Goal: Task Accomplishment & Management: Use online tool/utility

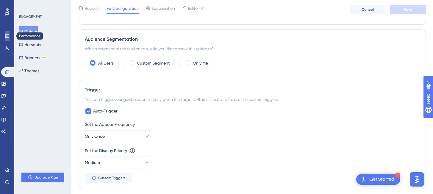
click at [9, 38] on icon at bounding box center [7, 36] width 5 height 5
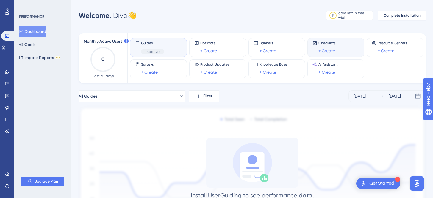
click at [329, 51] on link "+ Create" at bounding box center [326, 50] width 17 height 7
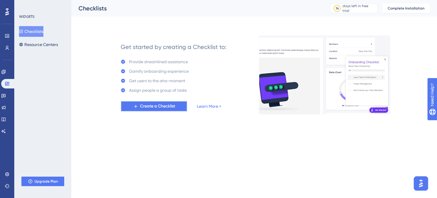
click at [170, 106] on span "Create a Checklist" at bounding box center [157, 106] width 35 height 7
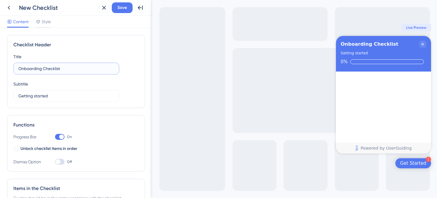
click at [59, 68] on input "Onboarding Checklist" at bounding box center [66, 68] width 96 height 7
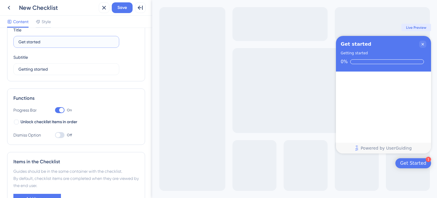
scroll to position [30, 0]
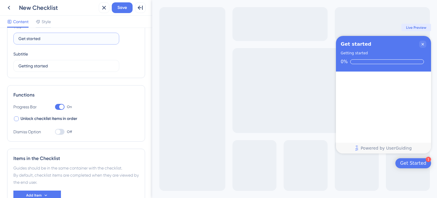
type input "Get started"
click at [16, 119] on div at bounding box center [16, 119] width 5 height 5
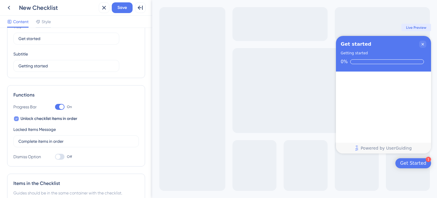
click at [16, 119] on icon at bounding box center [16, 119] width 2 height 5
checkbox input "false"
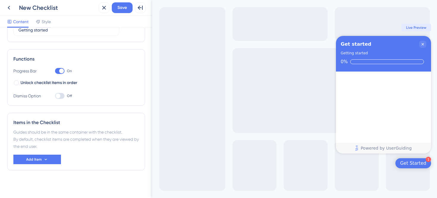
scroll to position [69, 0]
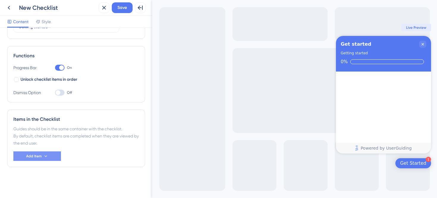
click at [51, 155] on button "Add Item" at bounding box center [37, 157] width 48 height 10
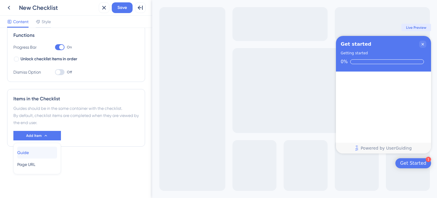
click at [29, 154] on span "Guide" at bounding box center [23, 152] width 12 height 7
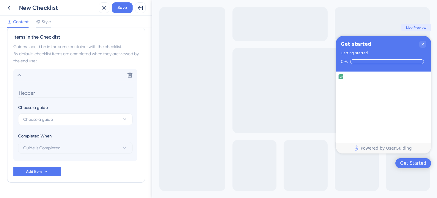
scroll to position [167, 0]
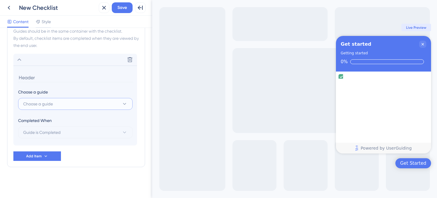
click at [124, 106] on icon at bounding box center [125, 104] width 6 height 6
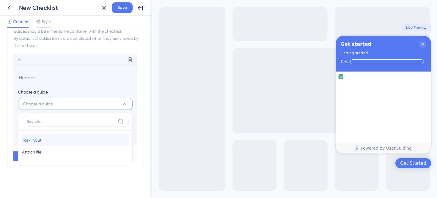
click at [47, 140] on div "Task input Task input" at bounding box center [75, 140] width 107 height 12
type input "Task input"
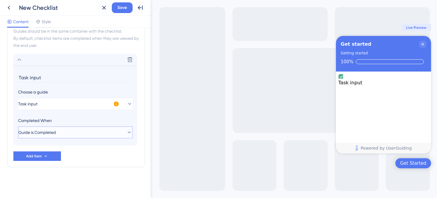
click at [121, 133] on button "Guide is Completed" at bounding box center [75, 133] width 114 height 12
click at [136, 126] on section "Task input Choose a guide Task input Completed When Guide is Completed Guide is…" at bounding box center [75, 106] width 124 height 80
click at [45, 157] on icon at bounding box center [46, 155] width 2 height 1
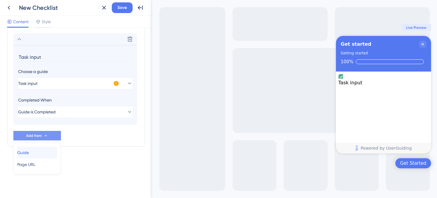
click at [37, 153] on div "Guide Guide" at bounding box center [37, 153] width 40 height 12
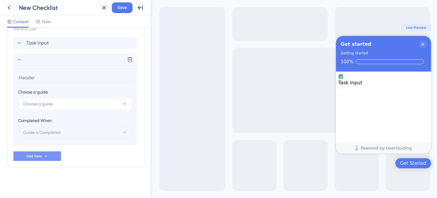
scroll to position [184, 0]
click at [54, 108] on button "Choose a guide" at bounding box center [75, 104] width 114 height 12
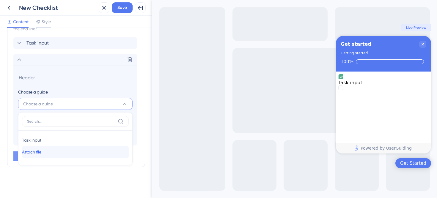
click at [55, 155] on div "Attach file Attach file" at bounding box center [75, 152] width 107 height 12
type input "Attach file"
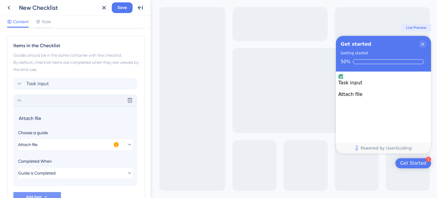
click at [16, 97] on icon at bounding box center [19, 100] width 7 height 7
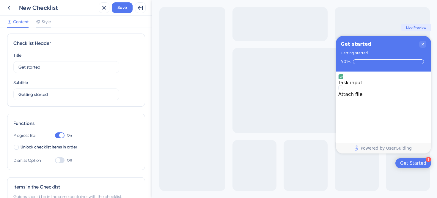
scroll to position [0, 0]
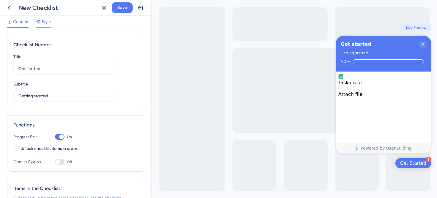
click at [42, 23] on span "Style" at bounding box center [46, 21] width 9 height 7
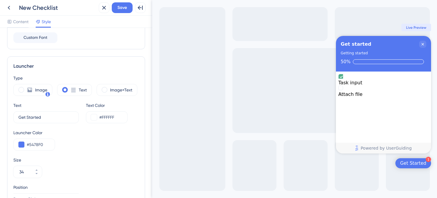
scroll to position [142, 0]
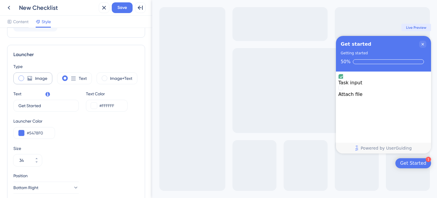
click at [21, 78] on span at bounding box center [21, 79] width 6 height 6
click at [26, 76] on input "radio" at bounding box center [26, 76] width 0 height 0
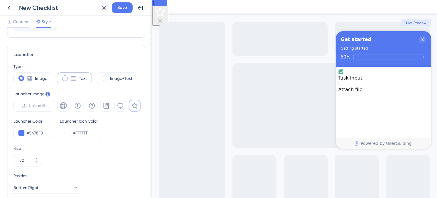
click at [64, 77] on span at bounding box center [65, 79] width 6 height 6
click at [70, 76] on input "radio" at bounding box center [70, 76] width 0 height 0
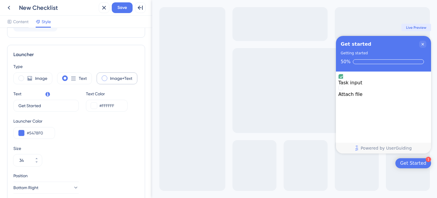
click at [103, 80] on span at bounding box center [105, 79] width 6 height 6
click at [109, 76] on input "radio" at bounding box center [109, 76] width 0 height 0
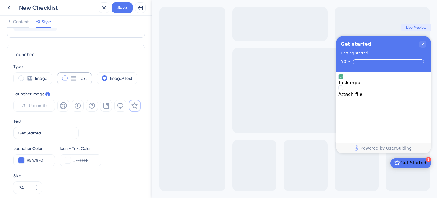
click at [64, 78] on span at bounding box center [65, 79] width 6 height 6
click at [70, 76] on input "radio" at bounding box center [70, 76] width 0 height 0
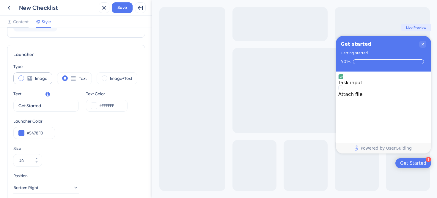
click at [27, 79] on icon at bounding box center [30, 79] width 6 height 6
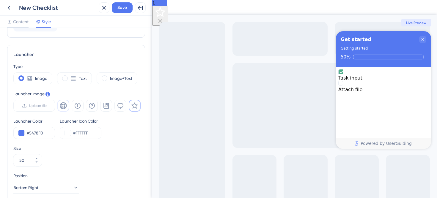
click at [65, 104] on icon at bounding box center [63, 105] width 7 height 7
click at [112, 83] on div "Image+Text" at bounding box center [117, 79] width 41 height 12
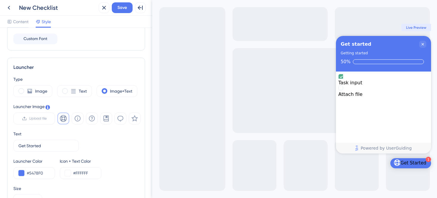
scroll to position [129, 0]
click at [67, 89] on div "Text" at bounding box center [74, 92] width 35 height 12
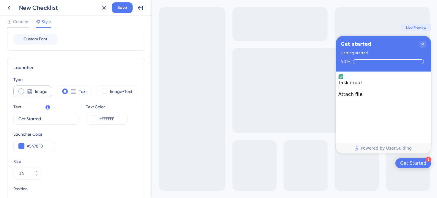
click at [41, 93] on label "Image" at bounding box center [41, 91] width 12 height 7
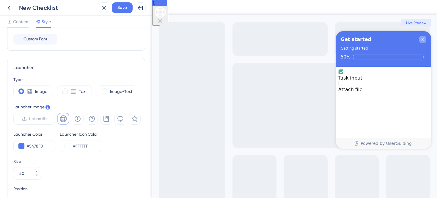
click at [424, 39] on icon "Close Checklist" at bounding box center [422, 39] width 5 height 5
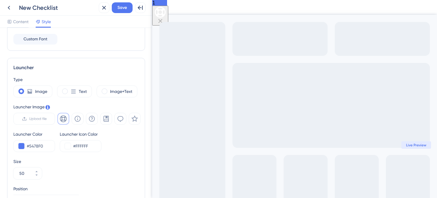
click at [166, 18] on icon "Open Checklist, remaining modules: 1" at bounding box center [160, 12] width 11 height 11
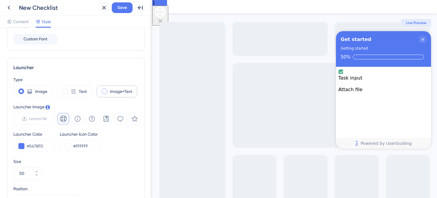
click at [124, 92] on label "Image+Text" at bounding box center [121, 91] width 22 height 7
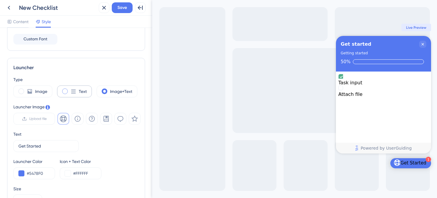
click at [77, 88] on div "Text" at bounding box center [74, 92] width 35 height 12
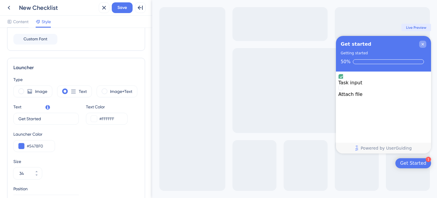
click at [424, 44] on icon "Close Checklist" at bounding box center [422, 44] width 5 height 5
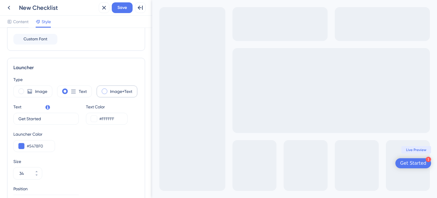
click at [109, 95] on div "Image+Text" at bounding box center [117, 92] width 41 height 12
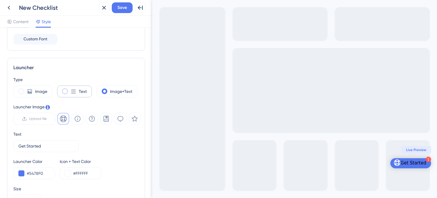
click at [79, 95] on label "Text" at bounding box center [83, 91] width 8 height 7
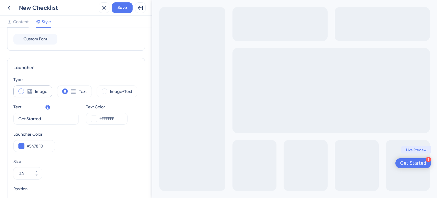
click at [34, 91] on div "Image" at bounding box center [32, 92] width 39 height 12
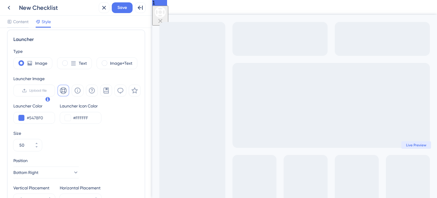
scroll to position [159, 0]
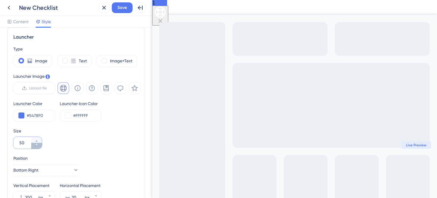
click at [38, 145] on icon at bounding box center [37, 145] width 4 height 4
click at [37, 145] on icon at bounding box center [37, 145] width 4 height 4
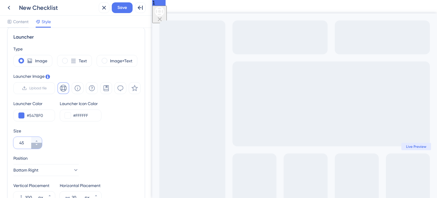
click at [37, 145] on icon at bounding box center [37, 145] width 4 height 4
click at [37, 141] on icon at bounding box center [36, 141] width 2 height 1
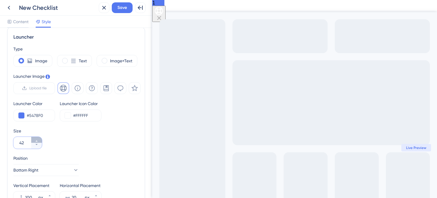
click at [37, 141] on icon at bounding box center [36, 141] width 2 height 1
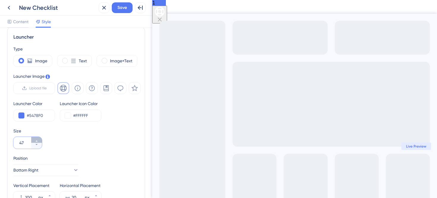
click at [37, 141] on icon at bounding box center [36, 141] width 2 height 1
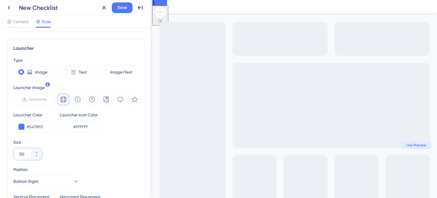
scroll to position [142, 0]
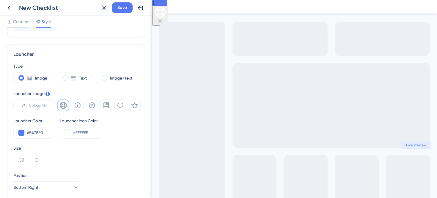
click at [136, 106] on icon at bounding box center [134, 105] width 7 height 7
click at [113, 107] on div at bounding box center [98, 106] width 83 height 12
click at [109, 106] on icon at bounding box center [106, 105] width 7 height 7
click at [121, 106] on icon at bounding box center [120, 105] width 7 height 7
click at [65, 106] on icon at bounding box center [63, 105] width 7 height 7
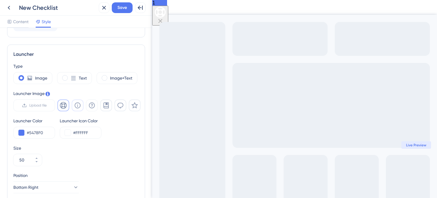
click at [75, 105] on icon at bounding box center [77, 105] width 7 height 7
click at [70, 104] on div at bounding box center [98, 106] width 83 height 12
click at [67, 102] on button at bounding box center [63, 106] width 12 height 12
click at [70, 83] on div "Text" at bounding box center [74, 78] width 35 height 12
type input "34"
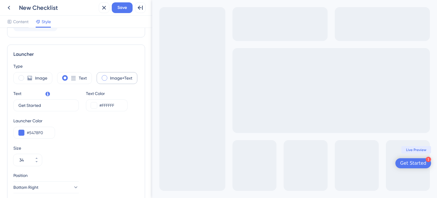
click at [104, 79] on span at bounding box center [105, 78] width 6 height 6
click at [109, 76] on input "radio" at bounding box center [109, 76] width 0 height 0
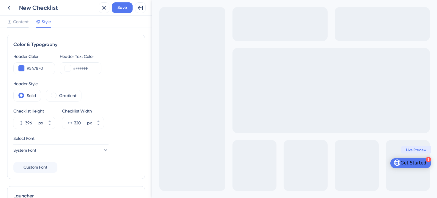
scroll to position [0, 0]
click at [22, 23] on span "Content" at bounding box center [20, 21] width 15 height 7
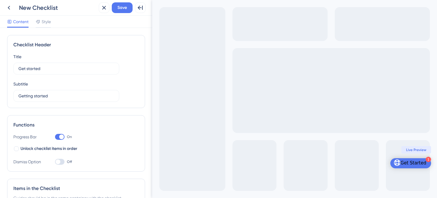
click at [417, 161] on div "Get Started" at bounding box center [413, 164] width 26 height 6
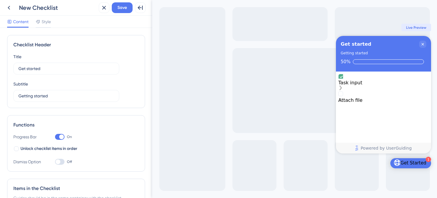
click at [417, 79] on div "Task input" at bounding box center [383, 83] width 90 height 18
click at [126, 10] on span "Save" at bounding box center [122, 7] width 10 height 7
click at [10, 4] on icon at bounding box center [8, 7] width 7 height 7
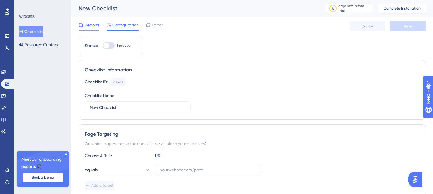
click at [97, 28] on span "Reports" at bounding box center [91, 24] width 15 height 7
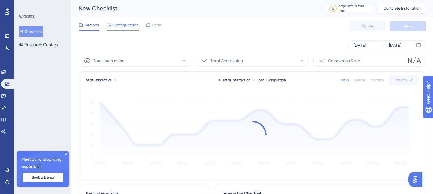
click at [111, 26] on div "Configuration" at bounding box center [122, 24] width 32 height 7
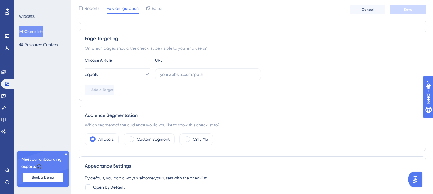
scroll to position [106, 0]
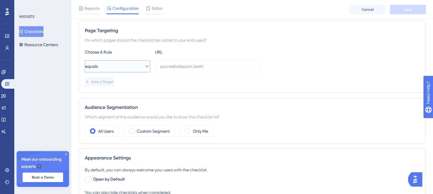
click at [144, 69] on icon at bounding box center [147, 66] width 6 height 6
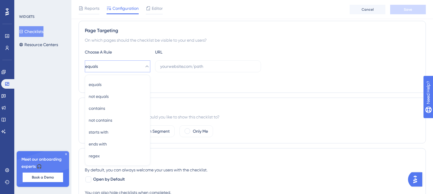
scroll to position [129, 0]
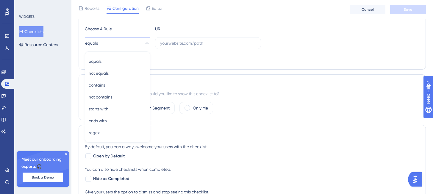
click at [184, 62] on div "Add a Target" at bounding box center [252, 59] width 334 height 10
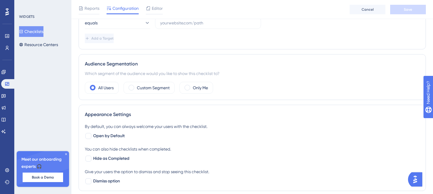
scroll to position [179, 0]
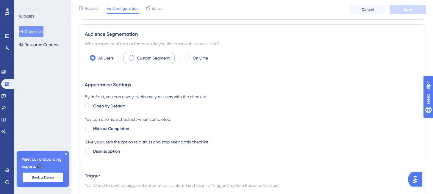
click at [153, 63] on div "Custom Segment" at bounding box center [148, 58] width 51 height 12
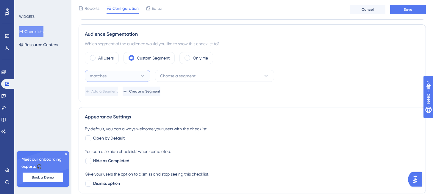
click at [142, 73] on button "matches" at bounding box center [117, 76] width 65 height 12
click at [205, 72] on button "Choose a segment" at bounding box center [214, 76] width 119 height 12
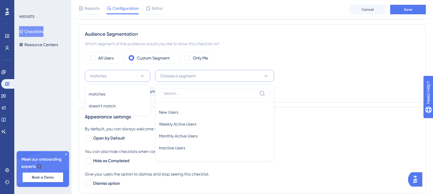
scroll to position [205, 0]
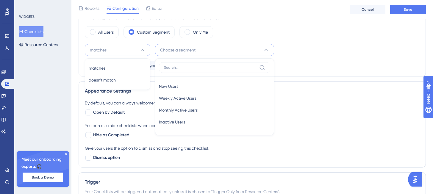
click at [327, 60] on div "matches matches matches doesn't match doesn't match Choose a segment New Users …" at bounding box center [252, 57] width 334 height 26
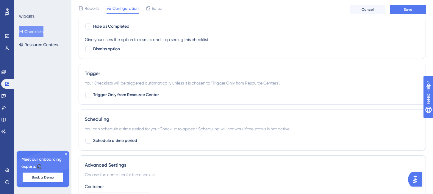
scroll to position [316, 0]
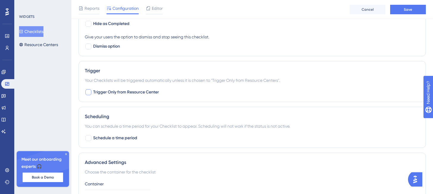
click at [88, 93] on div at bounding box center [88, 92] width 6 height 6
checkbox input "true"
click at [50, 47] on button "Resource Centers" at bounding box center [38, 44] width 39 height 11
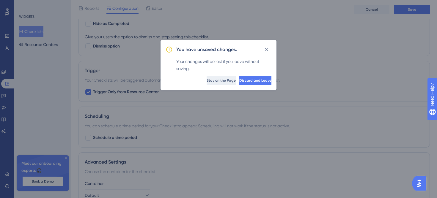
click at [207, 84] on button "Stay on the Page" at bounding box center [221, 81] width 29 height 10
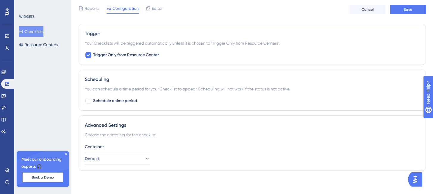
scroll to position [354, 0]
click at [397, 9] on button "Save" at bounding box center [408, 10] width 36 height 10
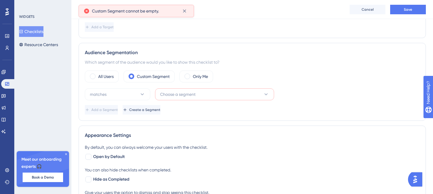
scroll to position [158, 0]
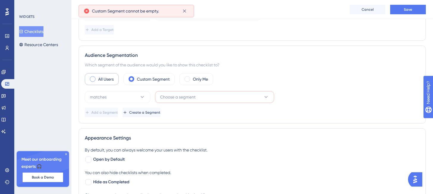
click at [95, 76] on div "All Users" at bounding box center [102, 79] width 34 height 12
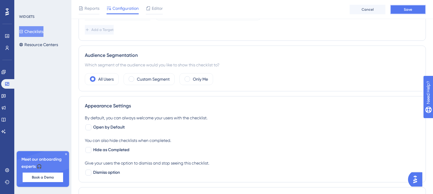
click at [397, 8] on button "Save" at bounding box center [408, 10] width 36 height 10
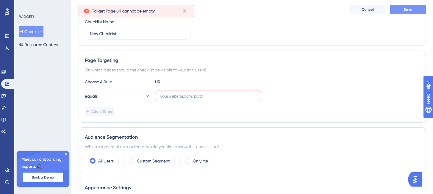
scroll to position [75, 0]
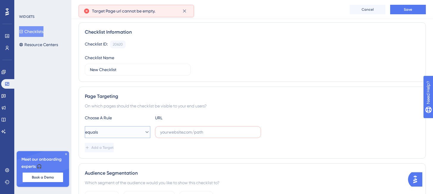
click at [144, 133] on icon at bounding box center [147, 132] width 6 height 6
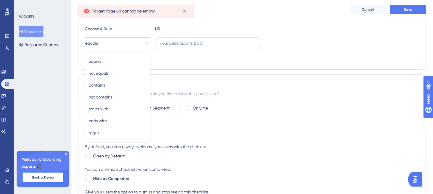
click at [188, 54] on div "Add a Target" at bounding box center [252, 59] width 334 height 10
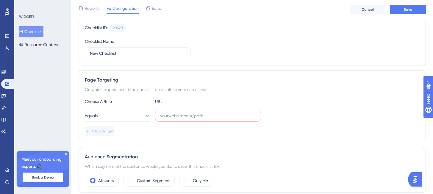
scroll to position [50, 0]
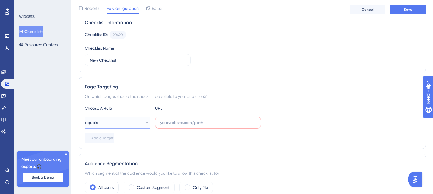
click at [145, 123] on icon at bounding box center [146, 123] width 3 height 2
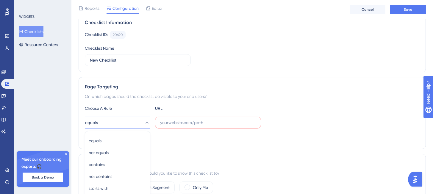
scroll to position [129, 0]
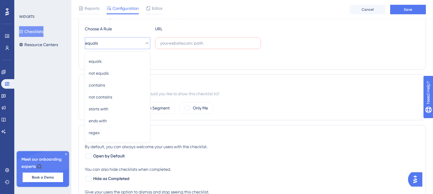
click at [217, 60] on div "Add a Target" at bounding box center [252, 59] width 334 height 10
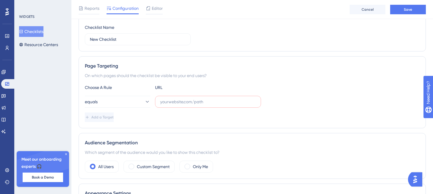
scroll to position [67, 0]
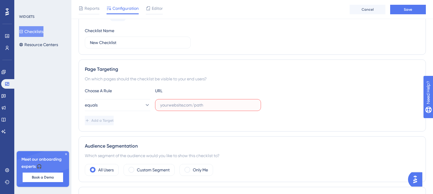
click at [204, 107] on input "text" at bounding box center [208, 105] width 96 height 7
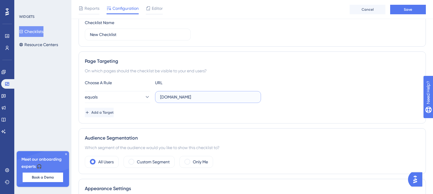
type input "[DOMAIN_NAME]"
click at [301, 78] on div "Page Targeting On which pages should the checklist be visible to your end users…" at bounding box center [251, 87] width 347 height 72
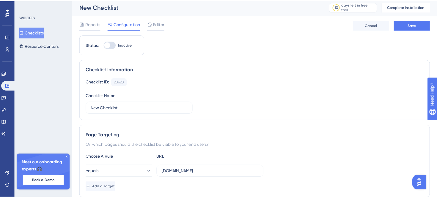
scroll to position [0, 0]
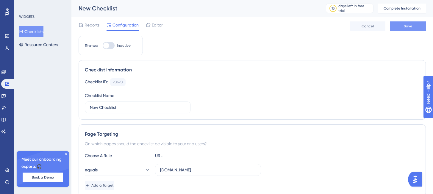
click at [399, 26] on button "Save" at bounding box center [408, 26] width 36 height 10
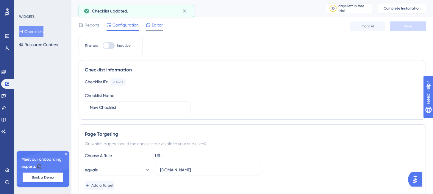
click at [154, 30] on div at bounding box center [154, 30] width 17 height 1
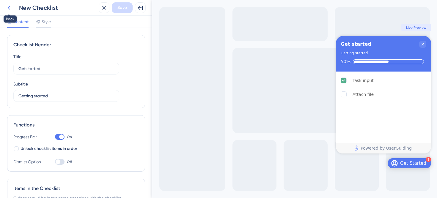
click at [4, 10] on button at bounding box center [9, 7] width 11 height 11
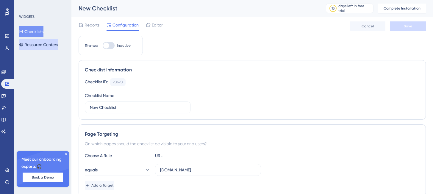
click at [36, 46] on button "Resource Centers" at bounding box center [38, 44] width 39 height 11
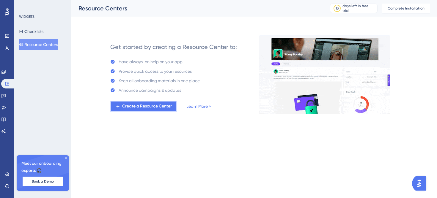
click at [153, 106] on span "Create a Resource Center" at bounding box center [147, 106] width 50 height 7
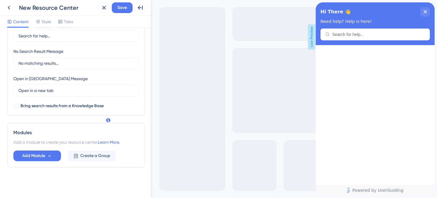
scroll to position [126, 0]
click at [35, 154] on span "Add Module" at bounding box center [33, 155] width 23 height 7
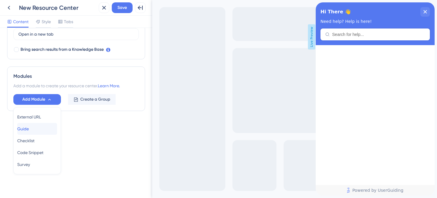
click at [42, 125] on div "Guide Guide" at bounding box center [37, 129] width 40 height 12
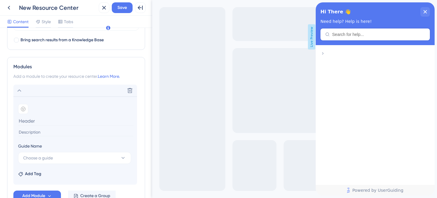
scroll to position [232, 0]
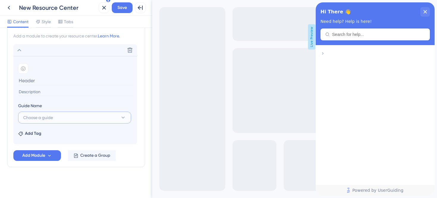
click at [66, 117] on button "Choose a guide" at bounding box center [74, 118] width 113 height 12
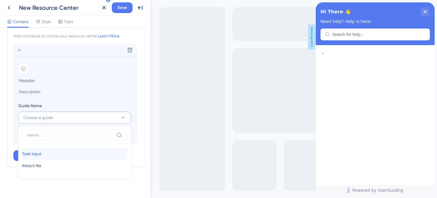
click at [54, 158] on div "Task input Task input" at bounding box center [74, 154] width 105 height 12
type input "Task input"
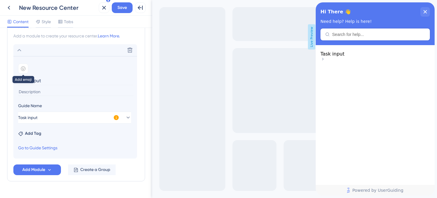
click at [22, 71] on div at bounding box center [23, 69] width 10 height 10
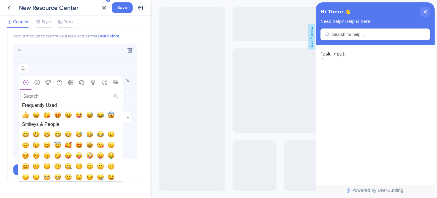
click at [64, 66] on div "Add emoji" at bounding box center [75, 69] width 114 height 10
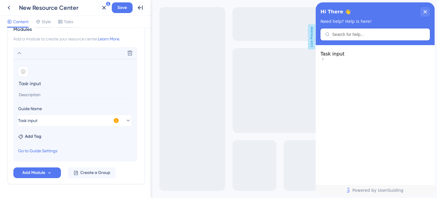
scroll to position [226, 0]
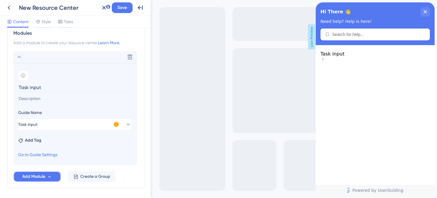
click at [32, 172] on button "Add Module" at bounding box center [37, 177] width 48 height 11
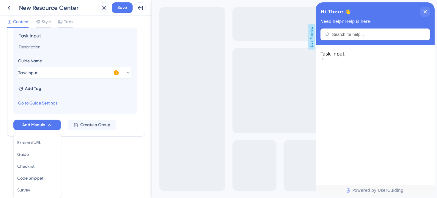
scroll to position [275, 0]
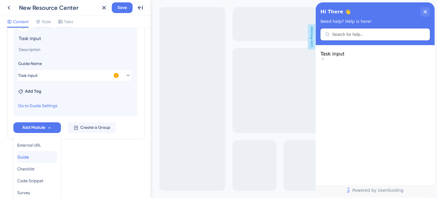
click at [38, 154] on div "Guide Guide" at bounding box center [37, 157] width 40 height 12
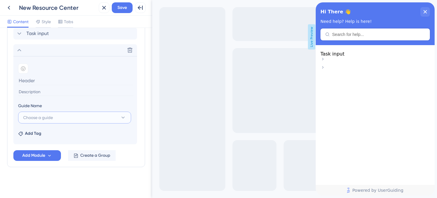
click at [111, 116] on button "Choose a guide" at bounding box center [74, 118] width 113 height 12
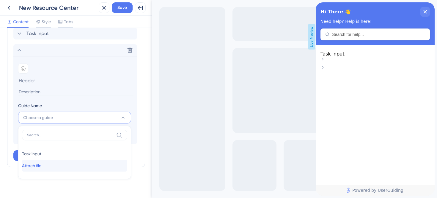
click at [41, 165] on span "Attach file" at bounding box center [31, 165] width 19 height 7
type input "Attach file"
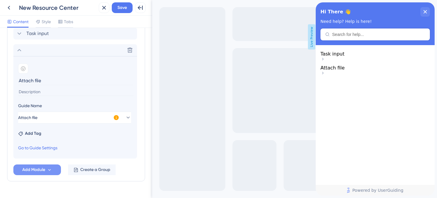
click at [42, 169] on span "Add Module" at bounding box center [33, 169] width 23 height 7
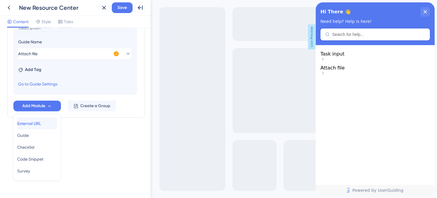
click at [41, 124] on span "External URL" at bounding box center [29, 123] width 24 height 7
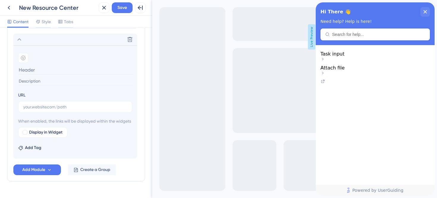
scroll to position [273, 0]
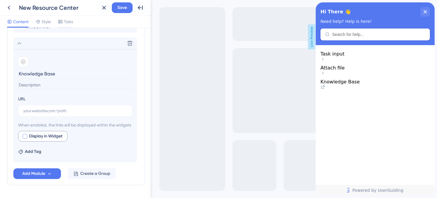
type input "Knowledge Base"
click at [25, 139] on div at bounding box center [25, 136] width 5 height 5
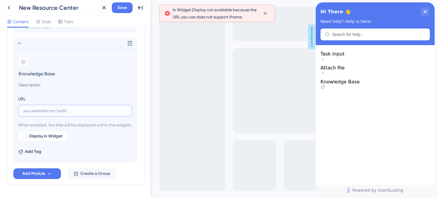
click at [32, 108] on input "text" at bounding box center [75, 111] width 104 height 7
paste input "[URL][DOMAIN_NAME]"
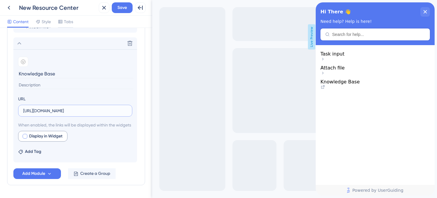
type input "[URL][DOMAIN_NAME]"
click at [24, 139] on div at bounding box center [25, 136] width 5 height 5
click at [90, 140] on span "Preview" at bounding box center [90, 136] width 15 height 7
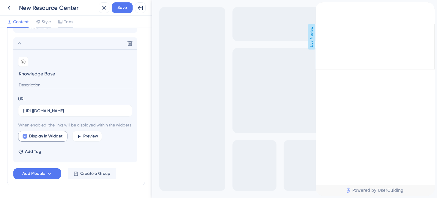
click at [26, 139] on div at bounding box center [25, 136] width 5 height 5
checkbox input "false"
click at [96, 113] on input "[URL][DOMAIN_NAME]" at bounding box center [75, 111] width 104 height 7
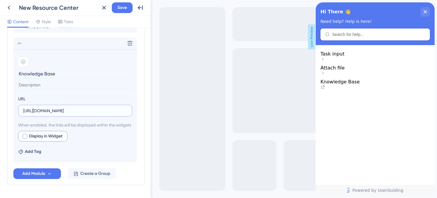
click at [96, 113] on input "[URL][DOMAIN_NAME]" at bounding box center [75, 111] width 104 height 7
click at [97, 151] on section "Add emoji Knowledge Base URL [URL][DOMAIN_NAME] When enabled, the links will be…" at bounding box center [75, 105] width 124 height 113
click at [21, 62] on icon at bounding box center [23, 61] width 5 height 5
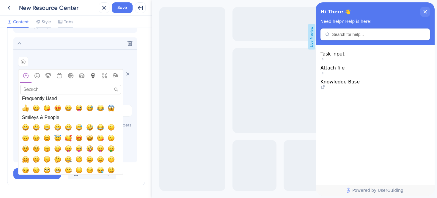
click at [93, 75] on icon "Objects" at bounding box center [93, 75] width 3 height 1
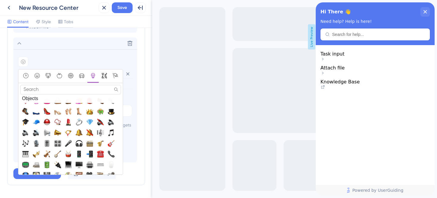
click at [106, 76] on icon "Symbols" at bounding box center [104, 75] width 5 height 5
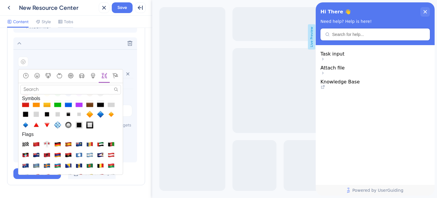
scroll to position [1819, 0]
click at [91, 75] on icon "Objects" at bounding box center [92, 75] width 5 height 5
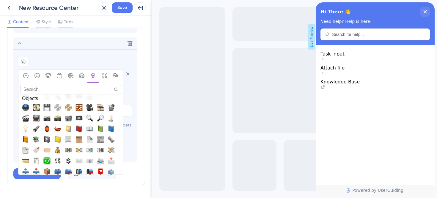
scroll to position [1402, 0]
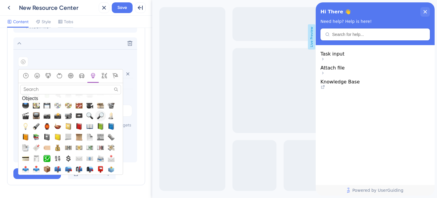
click at [99, 118] on span "🔎, mag_right" at bounding box center [100, 115] width 7 height 7
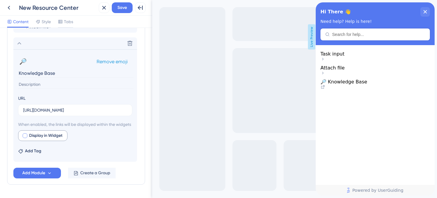
click at [103, 63] on span "Remove emoji" at bounding box center [112, 62] width 31 height 6
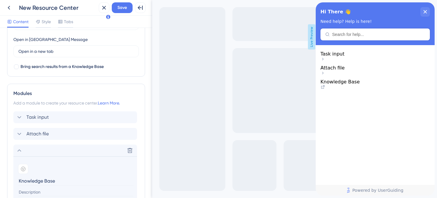
scroll to position [158, 0]
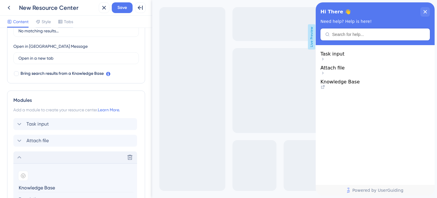
click at [19, 153] on div "Delete" at bounding box center [75, 158] width 124 height 12
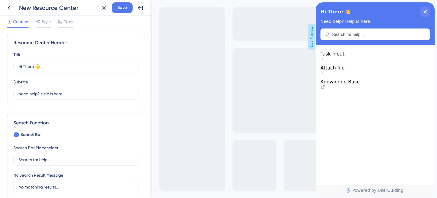
scroll to position [0, 0]
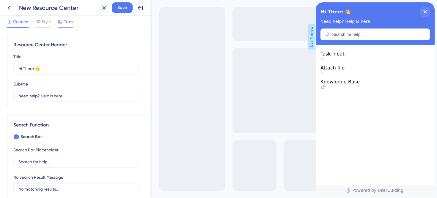
click at [68, 26] on div "Tabs" at bounding box center [65, 23] width 15 height 10
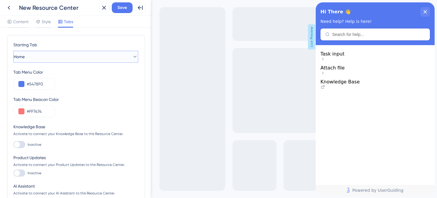
click at [132, 56] on icon at bounding box center [135, 57] width 6 height 6
click at [132, 46] on div "Starting Tab" at bounding box center [75, 46] width 125 height 10
click at [14, 21] on span "Content" at bounding box center [20, 21] width 15 height 7
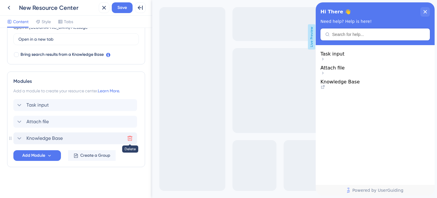
click at [128, 139] on icon at bounding box center [130, 139] width 6 height 6
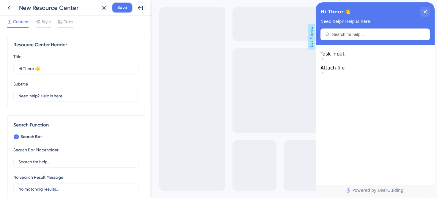
click at [124, 12] on button "Save" at bounding box center [122, 7] width 21 height 11
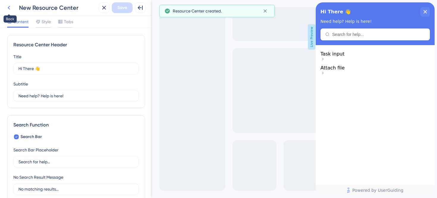
click at [9, 7] on icon at bounding box center [8, 7] width 7 height 7
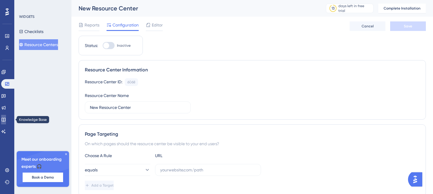
click at [5, 119] on icon at bounding box center [3, 120] width 4 height 4
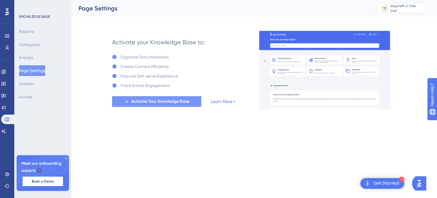
click at [140, 100] on span "Activate Your Knowledge Base" at bounding box center [160, 101] width 58 height 7
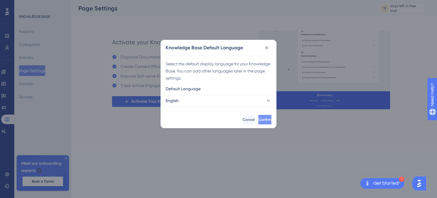
click at [258, 117] on span "Confirm" at bounding box center [264, 119] width 13 height 5
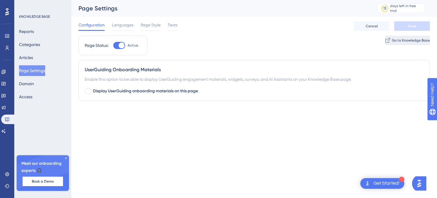
click at [392, 42] on span "Go to Knowledge Base" at bounding box center [411, 40] width 38 height 5
click at [119, 46] on div at bounding box center [122, 46] width 6 height 6
click at [113, 46] on input "Active" at bounding box center [113, 45] width 0 height 0
checkbox input "false"
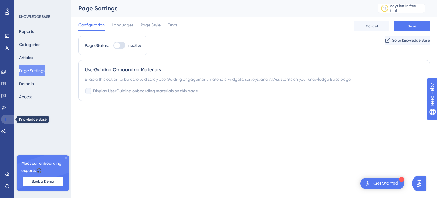
click at [10, 120] on link at bounding box center [8, 120] width 14 height 10
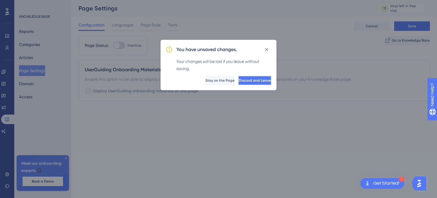
click at [245, 79] on span "Discard and Leave" at bounding box center [255, 80] width 32 height 5
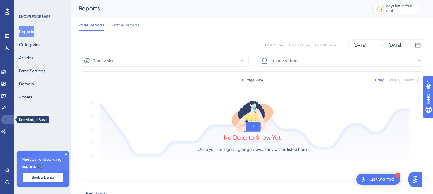
click at [5, 120] on icon at bounding box center [7, 119] width 5 height 5
click at [129, 25] on span "Article Reports" at bounding box center [125, 24] width 28 height 7
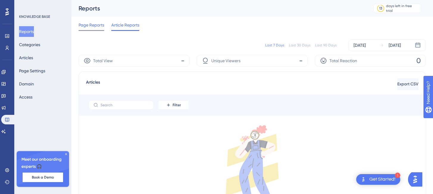
click at [93, 24] on span "Page Reports" at bounding box center [91, 24] width 26 height 7
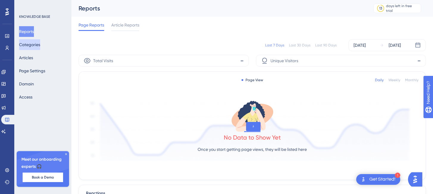
click at [27, 47] on button "Categories" at bounding box center [29, 44] width 21 height 11
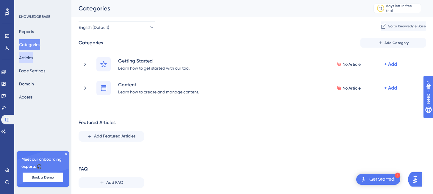
click at [28, 60] on button "Articles" at bounding box center [26, 57] width 14 height 11
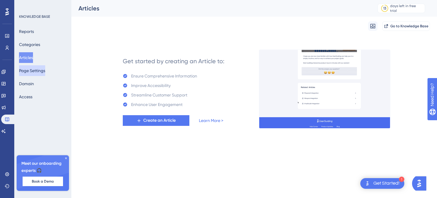
click at [29, 70] on button "Page Settings" at bounding box center [32, 70] width 26 height 11
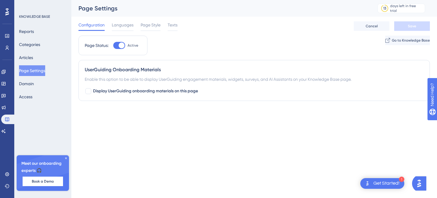
click at [165, 26] on div "Configuration Languages Page Style Texts" at bounding box center [127, 26] width 99 height 10
click at [174, 25] on span "Texts" at bounding box center [173, 24] width 10 height 7
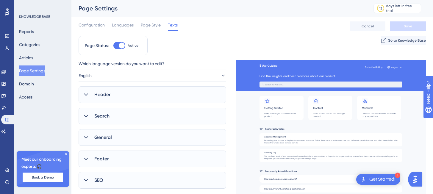
click at [142, 32] on div "Configuration Languages Page Style Texts Cancel Save" at bounding box center [251, 26] width 347 height 19
click at [143, 28] on span "Page Style" at bounding box center [151, 24] width 20 height 7
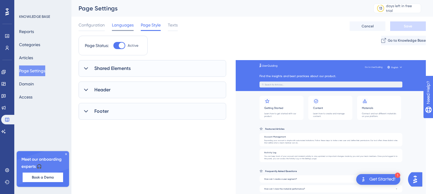
click at [126, 28] on span "Languages" at bounding box center [123, 24] width 22 height 7
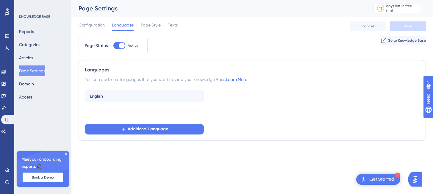
click at [89, 27] on span "Configuration" at bounding box center [91, 24] width 26 height 7
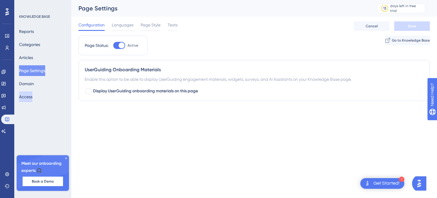
click at [28, 93] on button "Access" at bounding box center [25, 97] width 13 height 11
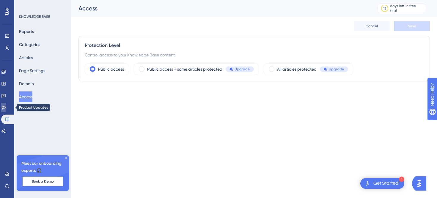
click at [6, 106] on icon at bounding box center [3, 107] width 5 height 5
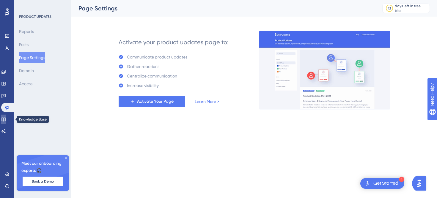
click at [5, 121] on icon at bounding box center [3, 119] width 5 height 5
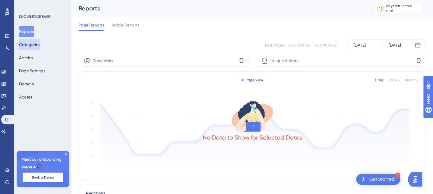
click at [34, 44] on button "Categories" at bounding box center [29, 44] width 21 height 11
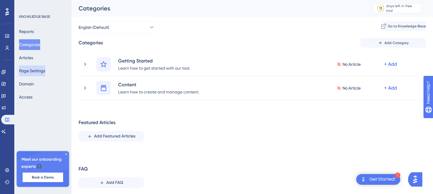
click at [37, 73] on button "Page Settings" at bounding box center [32, 70] width 26 height 11
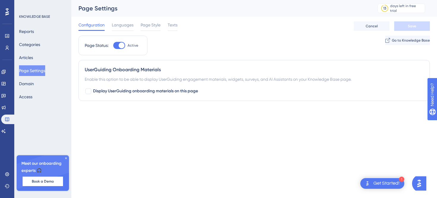
click at [119, 46] on div at bounding box center [122, 46] width 6 height 6
click at [113, 46] on input "Active" at bounding box center [113, 45] width 0 height 0
checkbox input "false"
click at [404, 27] on button "Save" at bounding box center [412, 26] width 36 height 10
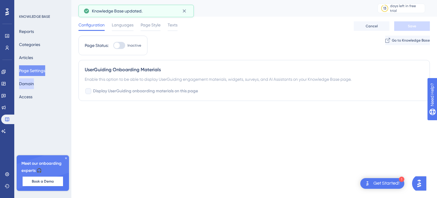
click at [34, 83] on button "Domain" at bounding box center [26, 83] width 15 height 11
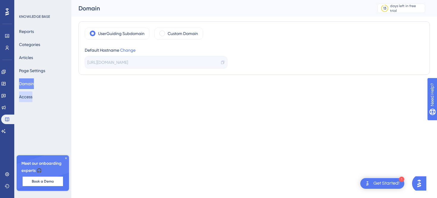
click at [28, 97] on button "Access" at bounding box center [25, 97] width 13 height 11
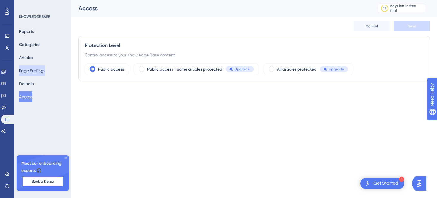
click at [29, 68] on button "Page Settings" at bounding box center [32, 70] width 26 height 11
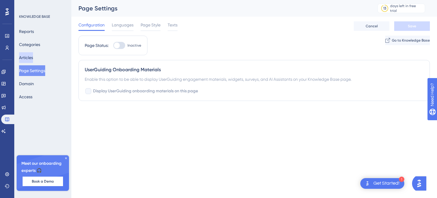
click at [30, 60] on button "Articles" at bounding box center [26, 57] width 14 height 11
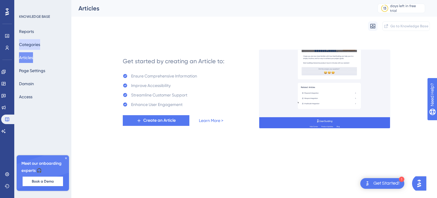
click at [31, 46] on button "Categories" at bounding box center [29, 44] width 21 height 11
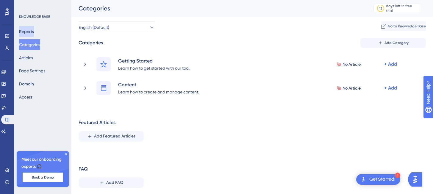
click at [32, 32] on button "Reports" at bounding box center [26, 31] width 15 height 11
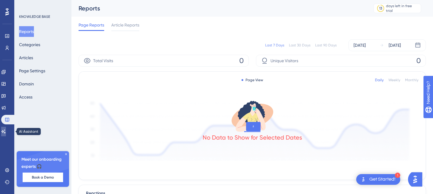
click at [6, 131] on icon at bounding box center [3, 131] width 5 height 5
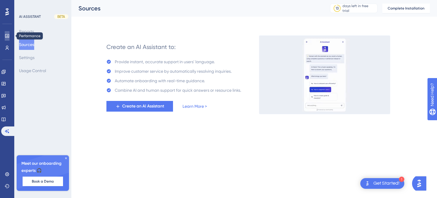
click at [5, 36] on icon at bounding box center [7, 36] width 4 height 4
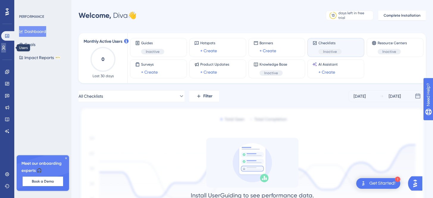
click at [5, 51] on link at bounding box center [3, 48] width 5 height 10
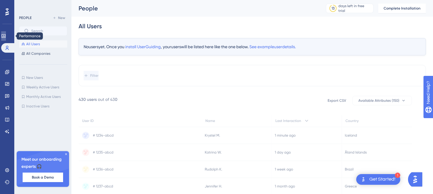
click at [5, 37] on icon at bounding box center [3, 36] width 4 height 4
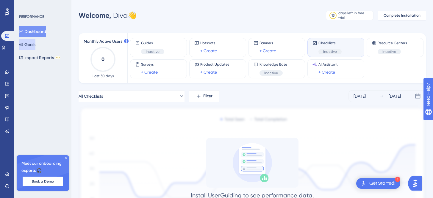
click at [35, 45] on button "Goals" at bounding box center [27, 44] width 16 height 11
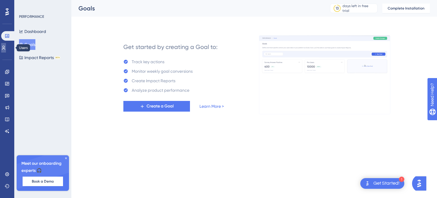
click at [6, 47] on icon at bounding box center [3, 47] width 5 height 5
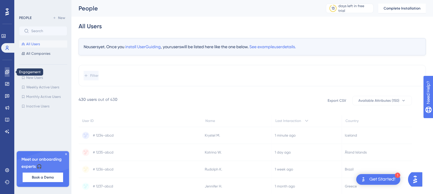
click at [8, 74] on link at bounding box center [7, 72] width 5 height 10
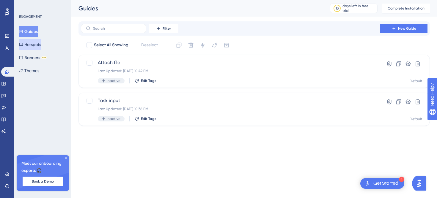
click at [41, 45] on button "Hotspots" at bounding box center [30, 44] width 22 height 11
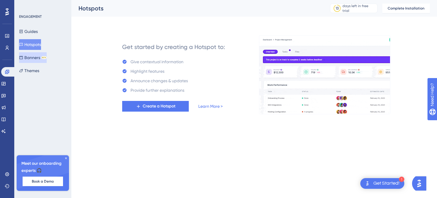
click at [36, 59] on button "Banners BETA" at bounding box center [33, 57] width 28 height 11
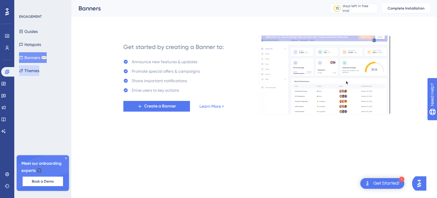
click at [37, 69] on button "Themes" at bounding box center [29, 70] width 20 height 11
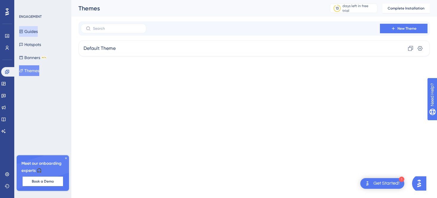
click at [35, 29] on button "Guides" at bounding box center [28, 31] width 19 height 11
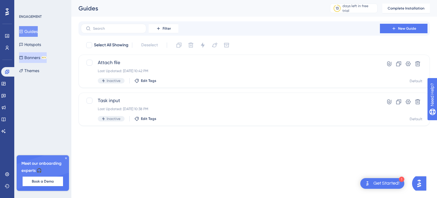
click at [36, 58] on button "Banners BETA" at bounding box center [33, 57] width 28 height 11
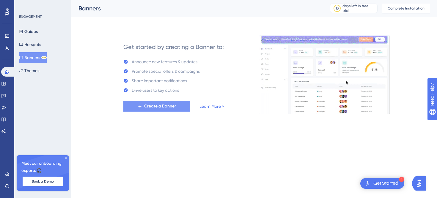
click at [142, 106] on icon at bounding box center [139, 106] width 5 height 5
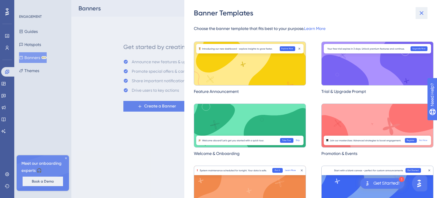
click at [419, 15] on icon at bounding box center [421, 13] width 7 height 7
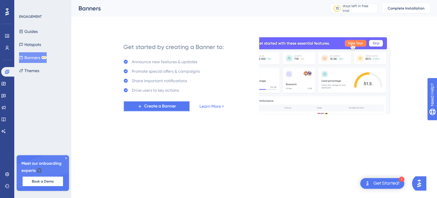
click at [175, 106] on span "Create a Banner" at bounding box center [160, 106] width 32 height 7
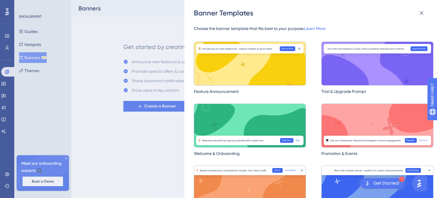
click at [263, 72] on img at bounding box center [250, 64] width 112 height 44
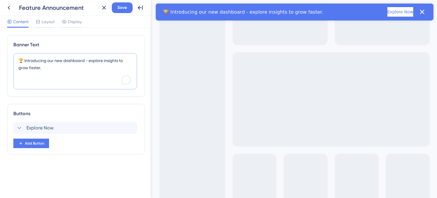
click at [71, 60] on textarea "🏆 Introducing our new dashboard - explore insights to grow faster." at bounding box center [75, 71] width 124 height 36
click at [66, 59] on textarea "🏆 Introducing our new dashboard - explore insights to grow faster." at bounding box center [75, 71] width 124 height 36
click at [68, 61] on textarea "🏆 Introducing our new dashboard - explore insights to grow faster." at bounding box center [75, 71] width 124 height 36
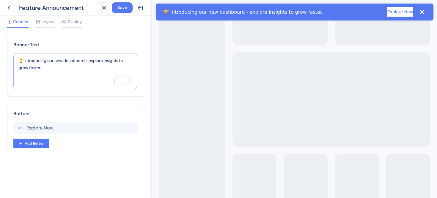
click at [68, 61] on textarea "🏆 Introducing our new dashboard - explore insights to grow faster." at bounding box center [75, 71] width 124 height 36
click at [76, 67] on textarea "🏆 Introducing our new AI agent - explore insights to grow faster." at bounding box center [75, 71] width 124 height 36
drag, startPoint x: 81, startPoint y: 65, endPoint x: 83, endPoint y: 62, distance: 4.5
click at [83, 62] on textarea "🏆 Introducing our new AI agent - explore insights to grow faster." at bounding box center [75, 71] width 124 height 36
type textarea "🏆 Introducing our new AI agent - ATLAS!"
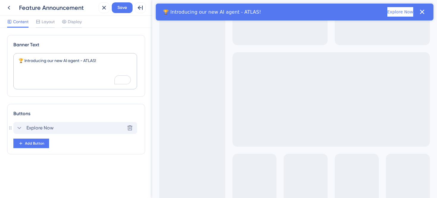
click at [52, 125] on span "Explore Now" at bounding box center [39, 128] width 27 height 7
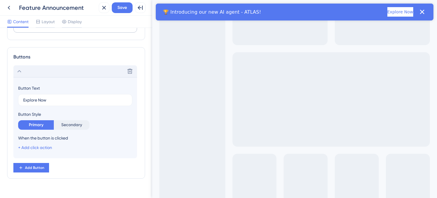
scroll to position [68, 0]
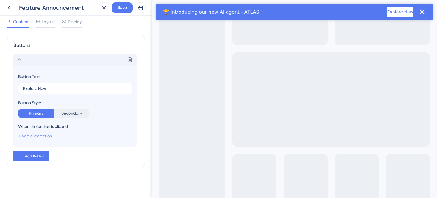
click at [43, 136] on link "+ Add click action" at bounding box center [35, 136] width 34 height 5
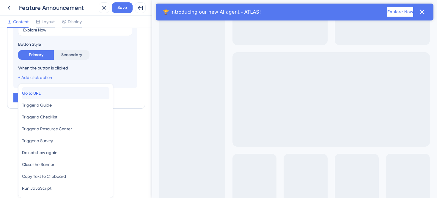
click at [51, 96] on div "Go to URL Go to URL" at bounding box center [65, 93] width 87 height 12
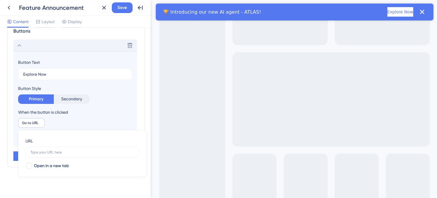
scroll to position [83, 0]
click at [44, 151] on input "text" at bounding box center [82, 152] width 103 height 4
type input "A"
type input "[DOMAIN_NAME][URL]"
click at [107, 112] on div "When the button is clicked" at bounding box center [75, 112] width 114 height 7
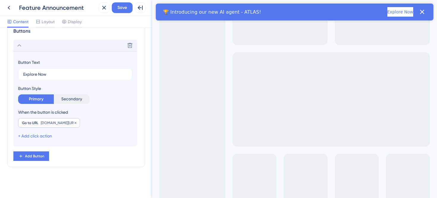
click at [74, 125] on span "[DOMAIN_NAME][URL]" at bounding box center [58, 123] width 35 height 5
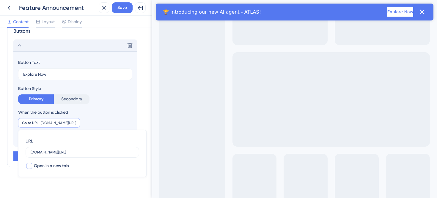
click at [29, 164] on div at bounding box center [29, 166] width 6 height 6
checkbox input "true"
click at [114, 117] on div "When the button is clicked Go to URL [DOMAIN_NAME][URL] [DOMAIN_NAME][URL] Remo…" at bounding box center [75, 124] width 114 height 31
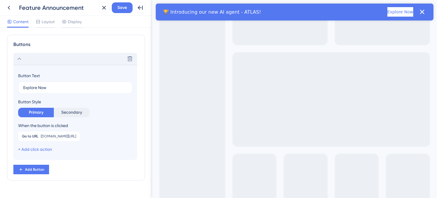
scroll to position [65, 0]
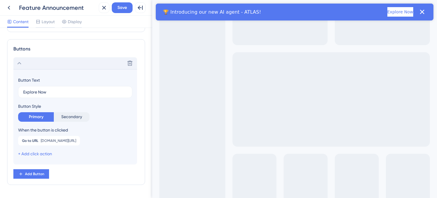
click at [19, 62] on icon at bounding box center [19, 63] width 7 height 7
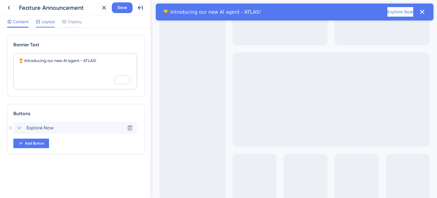
click at [47, 27] on div at bounding box center [45, 27] width 19 height 1
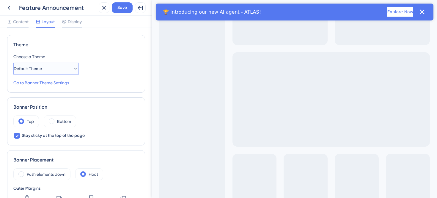
click at [76, 68] on button "Default Theme" at bounding box center [45, 69] width 65 height 12
click at [99, 65] on div "Choose a Theme Default Theme Default Theme Default Theme" at bounding box center [75, 63] width 125 height 21
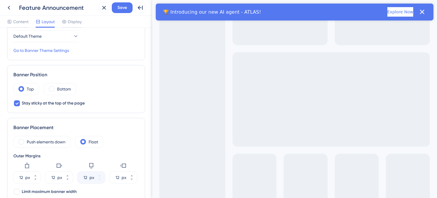
scroll to position [34, 0]
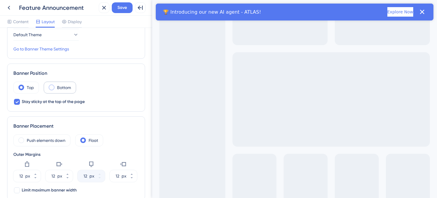
click at [51, 89] on span at bounding box center [52, 88] width 6 height 6
click at [56, 86] on input "radio" at bounding box center [56, 86] width 0 height 0
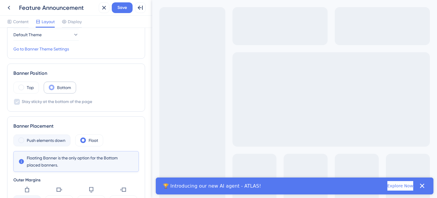
scroll to position [0, 0]
click at [21, 87] on span at bounding box center [21, 88] width 6 height 6
click at [26, 86] on input "radio" at bounding box center [26, 86] width 0 height 0
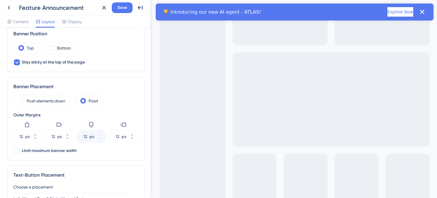
scroll to position [73, 0]
click at [37, 105] on label "Push elements down" at bounding box center [46, 101] width 39 height 7
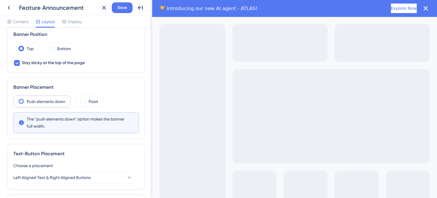
scroll to position [0, 0]
click at [90, 104] on label "Float" at bounding box center [94, 101] width 10 height 7
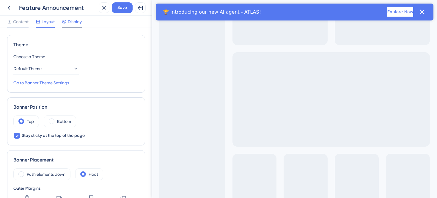
drag, startPoint x: 54, startPoint y: 26, endPoint x: 68, endPoint y: 27, distance: 14.4
click at [53, 26] on div "Layout" at bounding box center [45, 23] width 19 height 10
click at [69, 27] on div at bounding box center [72, 27] width 20 height 1
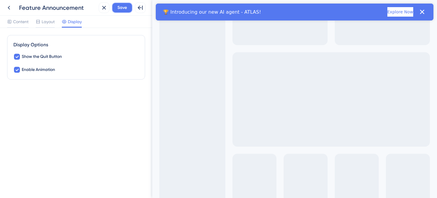
click at [119, 8] on span "Save" at bounding box center [122, 7] width 10 height 7
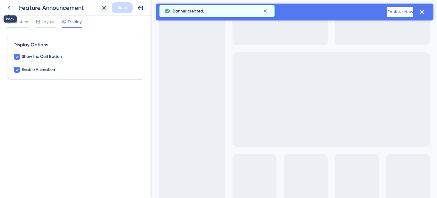
click at [10, 10] on icon at bounding box center [8, 7] width 7 height 7
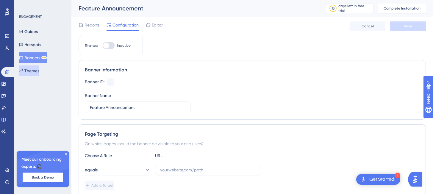
click at [35, 69] on button "Themes" at bounding box center [29, 70] width 20 height 11
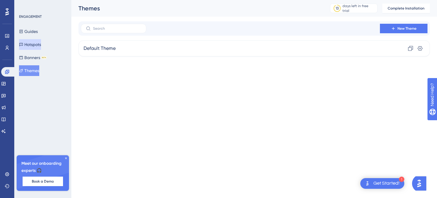
click at [37, 47] on button "Hotspots" at bounding box center [30, 44] width 22 height 11
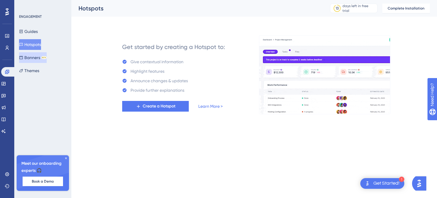
click at [36, 54] on button "Banners BETA" at bounding box center [33, 57] width 28 height 11
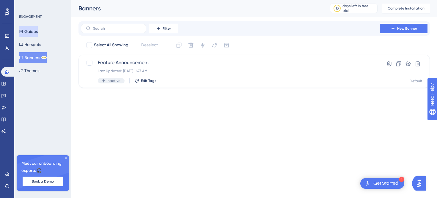
click at [31, 27] on button "Guides" at bounding box center [28, 31] width 19 height 11
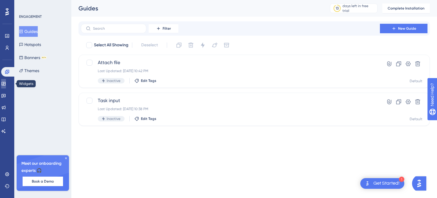
click at [4, 85] on icon at bounding box center [3, 83] width 5 height 5
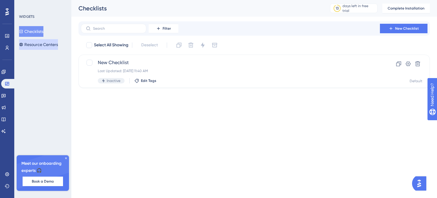
click at [43, 43] on button "Resource Centers" at bounding box center [38, 44] width 39 height 11
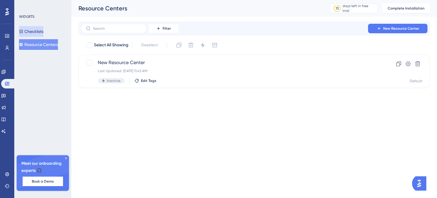
click at [40, 31] on button "Checklists" at bounding box center [31, 31] width 24 height 11
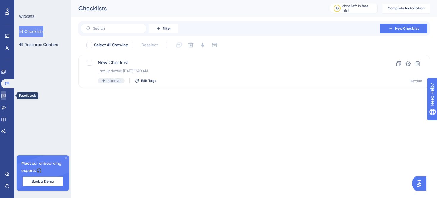
click at [6, 97] on icon at bounding box center [3, 95] width 5 height 5
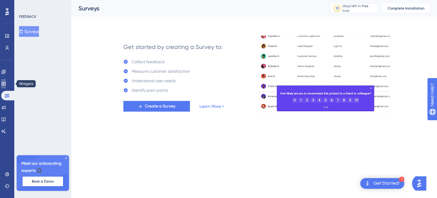
click at [6, 85] on icon at bounding box center [3, 83] width 5 height 5
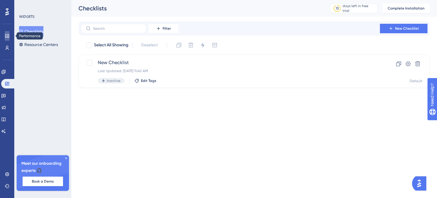
click at [8, 38] on icon at bounding box center [7, 36] width 5 height 5
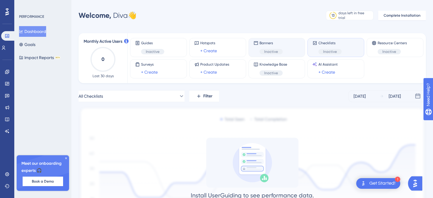
click at [284, 44] on div "Banners Inactive" at bounding box center [276, 48] width 47 height 14
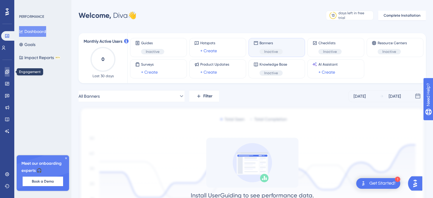
click at [6, 73] on icon at bounding box center [7, 72] width 4 height 4
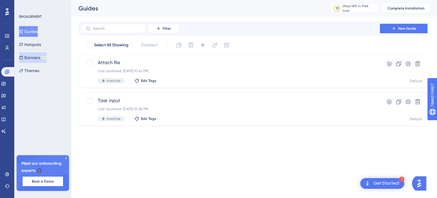
click at [33, 57] on button "Banners BETA" at bounding box center [33, 57] width 28 height 11
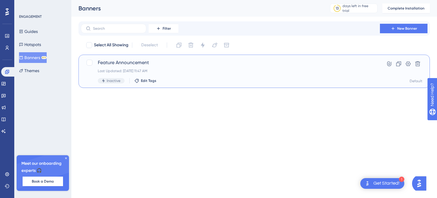
click at [151, 62] on span "Feature Announcement" at bounding box center [230, 62] width 265 height 7
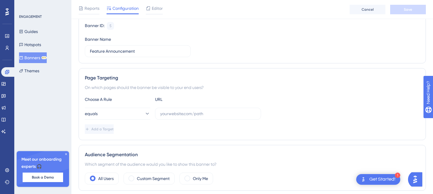
scroll to position [75, 0]
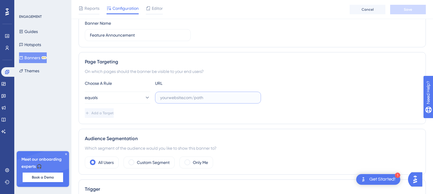
click at [186, 96] on input "text" at bounding box center [208, 97] width 96 height 7
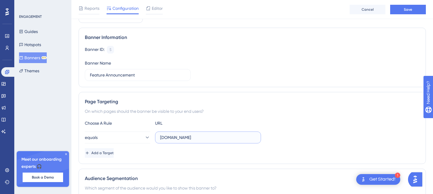
scroll to position [37, 0]
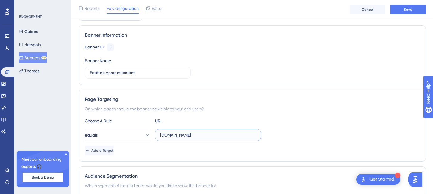
type input "[DOMAIN_NAME]"
click at [272, 112] on div "On which pages should the banner be visible to your end users?" at bounding box center [252, 108] width 334 height 7
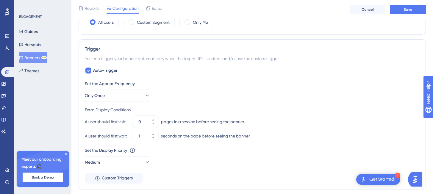
scroll to position [233, 0]
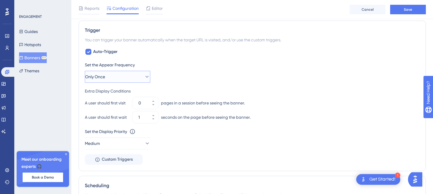
click at [137, 77] on button "Only Once" at bounding box center [117, 77] width 65 height 12
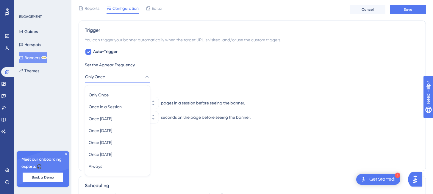
scroll to position [267, 0]
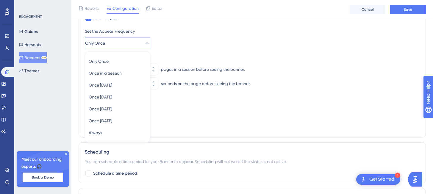
click at [248, 43] on div "Set the Appear Frequency Only Once Only Once Only Once Once in a Session Once i…" at bounding box center [252, 38] width 334 height 21
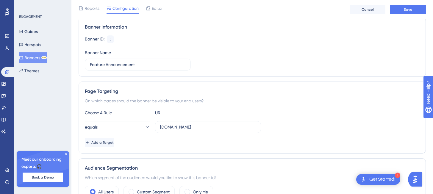
scroll to position [0, 0]
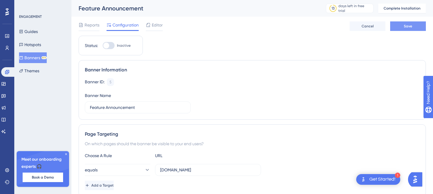
click at [406, 22] on button "Save" at bounding box center [408, 26] width 36 height 10
click at [373, 177] on div "Get Started!" at bounding box center [382, 179] width 26 height 7
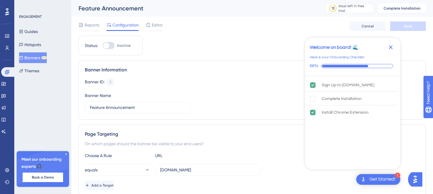
click at [415, 177] on img "Open AI Assistant Launcher" at bounding box center [414, 179] width 11 height 11
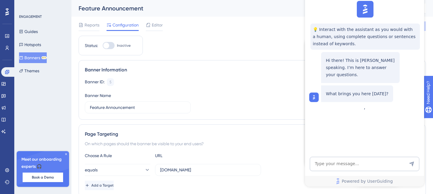
click at [270, 153] on div "Choose A Rule URL" at bounding box center [252, 155] width 334 height 7
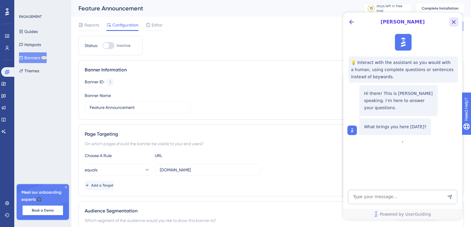
click at [432, 24] on icon "Close Button" at bounding box center [453, 21] width 7 height 7
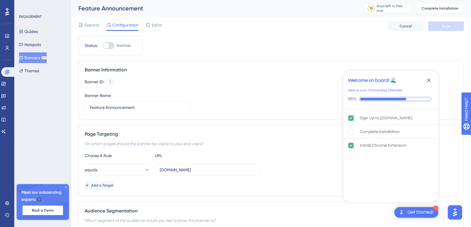
click at [427, 82] on icon "Close Checklist" at bounding box center [428, 80] width 7 height 7
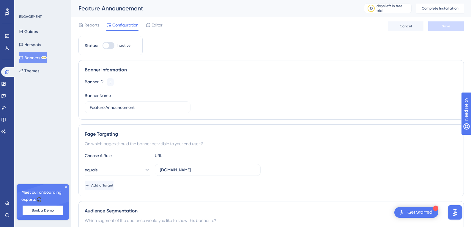
click at [7, 12] on icon at bounding box center [7, 11] width 4 height 7
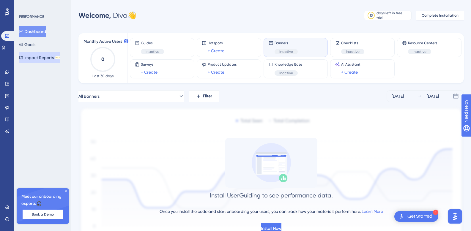
click at [35, 55] on button "Impact Reports BETA" at bounding box center [39, 57] width 41 height 11
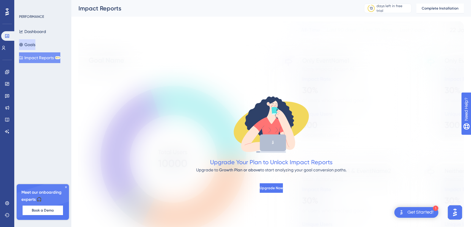
click at [35, 45] on button "Goals" at bounding box center [27, 44] width 16 height 11
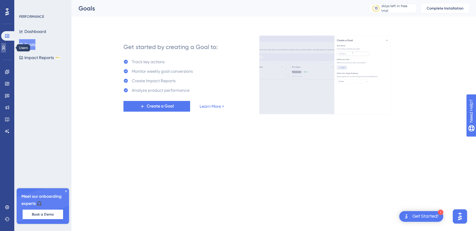
click at [6, 50] on icon at bounding box center [3, 47] width 5 height 5
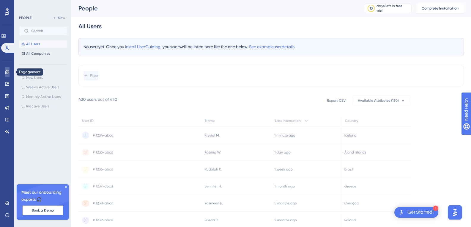
click at [8, 73] on icon at bounding box center [7, 72] width 5 height 5
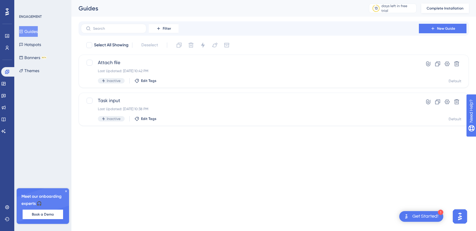
click at [432, 6] on span "Complete Installation" at bounding box center [444, 8] width 37 height 5
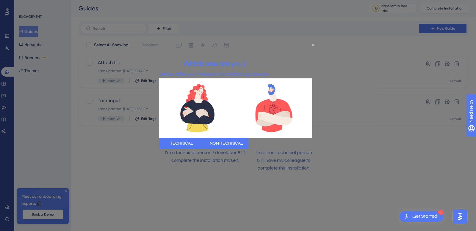
click at [379, 160] on div at bounding box center [238, 115] width 476 height 231
drag, startPoint x: 354, startPoint y: 88, endPoint x: 325, endPoint y: 72, distance: 33.0
click at [353, 88] on div at bounding box center [238, 115] width 476 height 231
drag, startPoint x: 313, startPoint y: 45, endPoint x: 472, endPoint y: 87, distance: 164.3
click at [313, 45] on icon "Close Preview" at bounding box center [313, 45] width 2 height 2
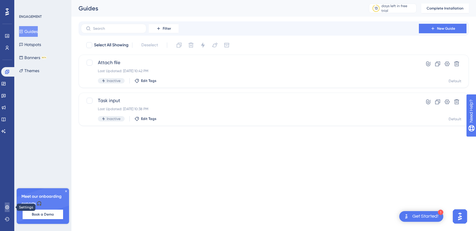
click at [5, 194] on icon at bounding box center [7, 207] width 5 height 5
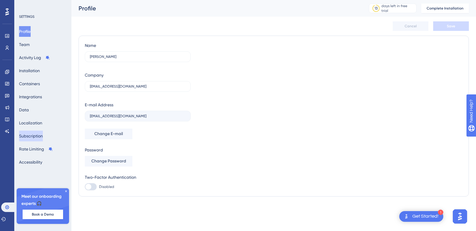
click at [33, 140] on button "Subscription" at bounding box center [31, 136] width 24 height 11
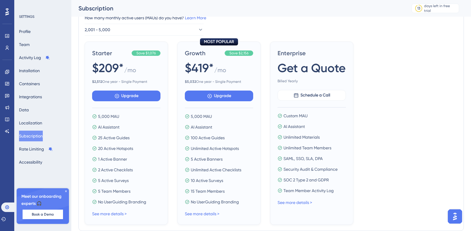
scroll to position [68, 0]
click at [27, 67] on button "Installation" at bounding box center [29, 70] width 21 height 11
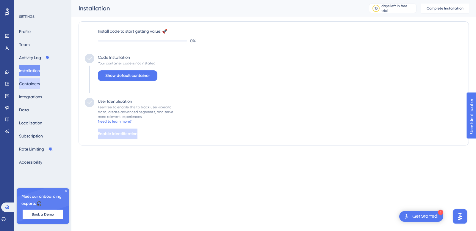
click at [32, 82] on button "Containers" at bounding box center [29, 83] width 21 height 11
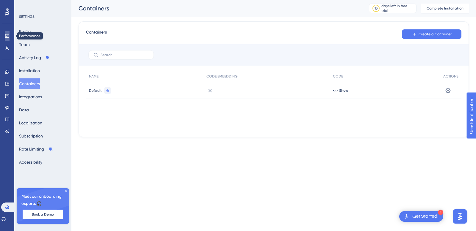
click at [8, 36] on icon at bounding box center [7, 36] width 5 height 5
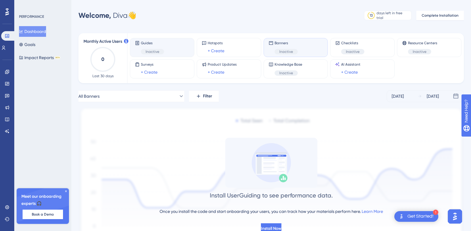
click at [172, 43] on div "Guides Inactive" at bounding box center [162, 48] width 54 height 14
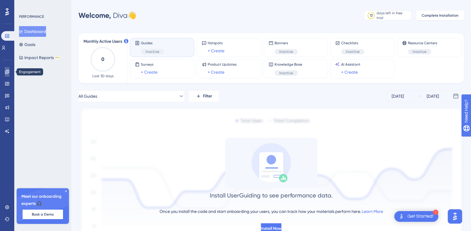
click at [8, 72] on icon at bounding box center [7, 72] width 4 height 4
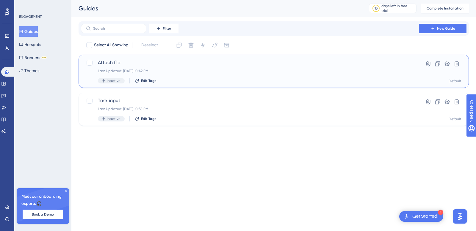
click at [202, 73] on div "Last Updated: [DATE] 10:42 PM" at bounding box center [250, 71] width 304 height 5
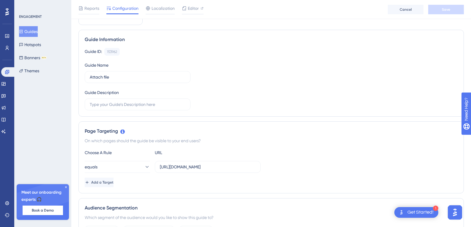
scroll to position [33, 0]
click at [37, 57] on button "Banners BETA" at bounding box center [33, 57] width 28 height 11
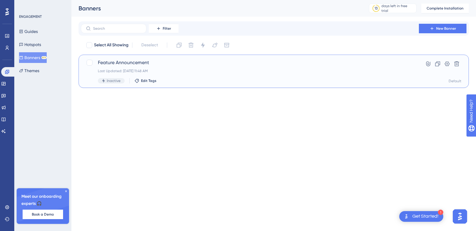
click at [174, 77] on div "Feature Announcement Last Updated: [DATE] 11:48 AM Inactive Edit Tags" at bounding box center [250, 71] width 304 height 24
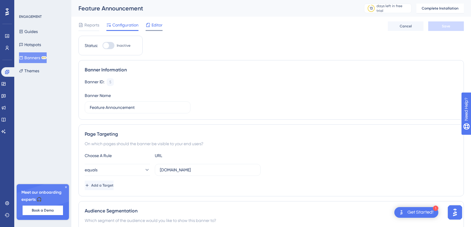
click at [153, 26] on span "Editor" at bounding box center [157, 24] width 11 height 7
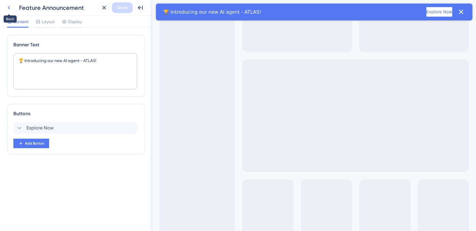
click at [9, 9] on icon at bounding box center [9, 8] width 2 height 4
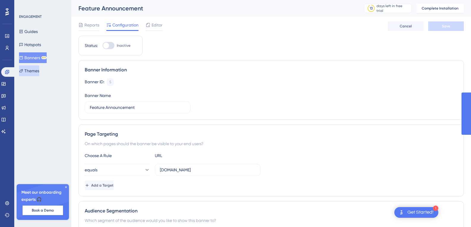
click at [34, 70] on button "Themes" at bounding box center [29, 70] width 20 height 11
click at [6, 84] on icon at bounding box center [3, 83] width 5 height 5
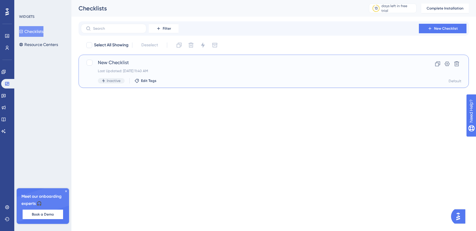
click at [200, 65] on span "New Checklist" at bounding box center [250, 62] width 304 height 7
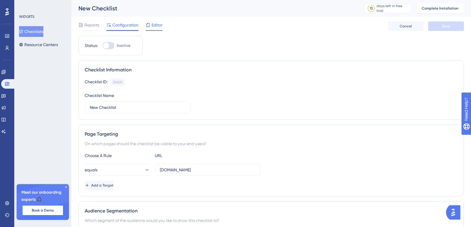
click at [156, 29] on div "Editor" at bounding box center [154, 26] width 17 height 10
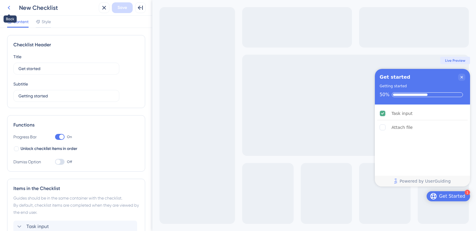
click at [10, 7] on icon at bounding box center [8, 7] width 7 height 7
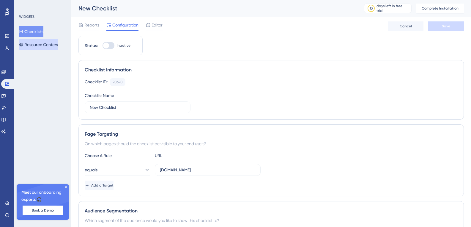
click at [37, 42] on button "Resource Centers" at bounding box center [38, 44] width 39 height 11
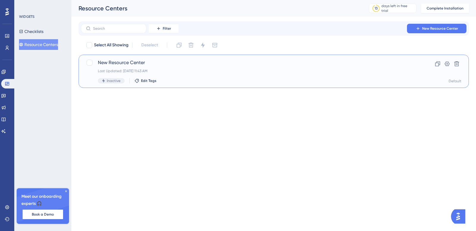
click at [161, 67] on div "New Resource Center Last Updated: [DATE] 11:43 AM Inactive Edit Tags" at bounding box center [250, 71] width 304 height 24
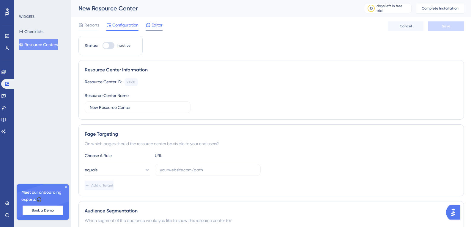
click at [156, 27] on span "Editor" at bounding box center [157, 24] width 11 height 7
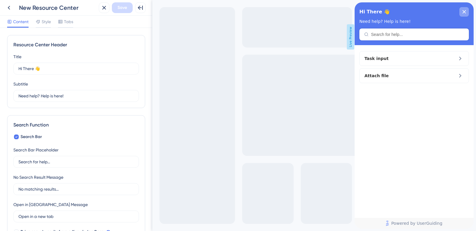
click at [432, 12] on icon "close resource center" at bounding box center [464, 12] width 4 height 4
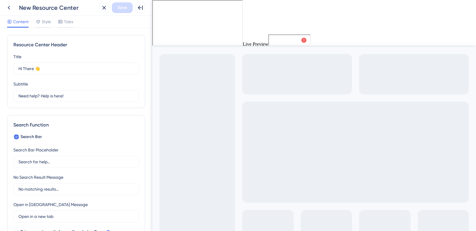
click at [278, 41] on span "Get Started" at bounding box center [285, 39] width 26 height 7
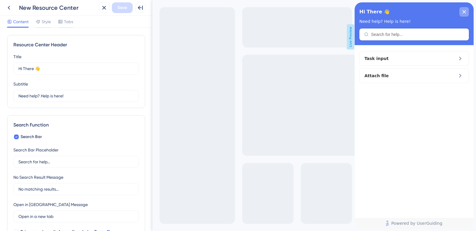
click at [432, 11] on div "close resource center" at bounding box center [464, 12] width 10 height 10
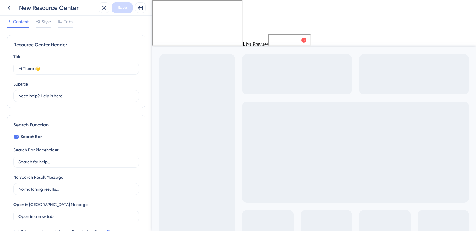
click at [285, 40] on span "Get Started" at bounding box center [285, 39] width 26 height 7
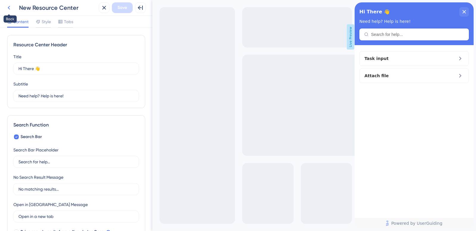
click at [8, 7] on icon at bounding box center [9, 8] width 2 height 4
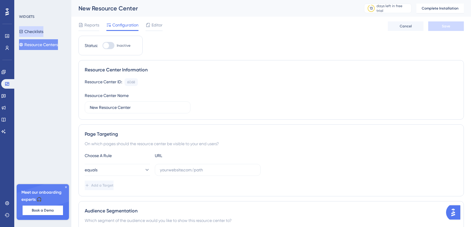
click at [43, 33] on button "Checklists" at bounding box center [31, 31] width 24 height 11
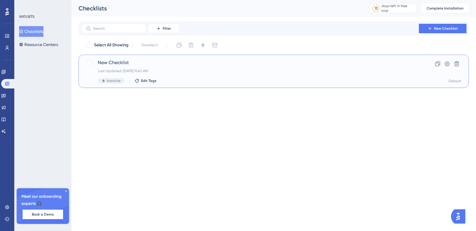
click at [207, 68] on div "New Checklist Last Updated: [DATE] 11:40 AM Inactive Edit Tags" at bounding box center [250, 71] width 304 height 24
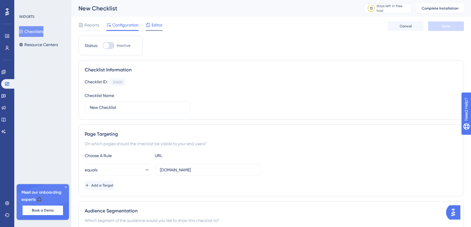
click at [158, 28] on span "Editor" at bounding box center [157, 24] width 11 height 7
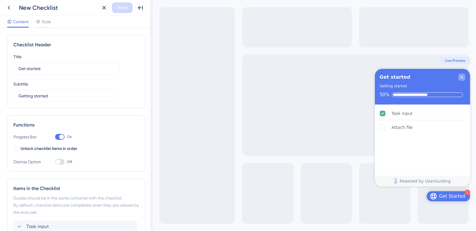
click at [432, 77] on icon "Close Checklist" at bounding box center [461, 77] width 5 height 5
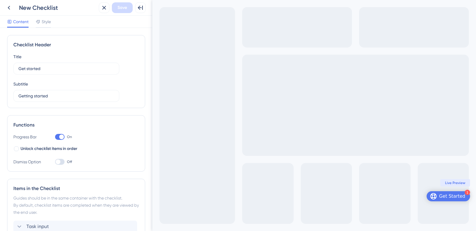
click at [432, 194] on div "Get Started" at bounding box center [452, 197] width 26 height 6
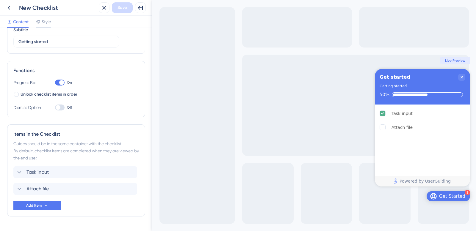
scroll to position [55, 0]
click at [59, 93] on span "Unlock checklist items in order" at bounding box center [49, 94] width 57 height 7
click at [16, 96] on div at bounding box center [16, 94] width 5 height 5
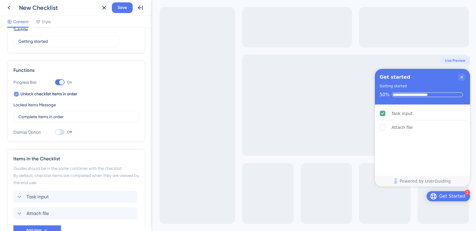
click at [16, 96] on icon at bounding box center [16, 94] width 2 height 5
checkbox input "false"
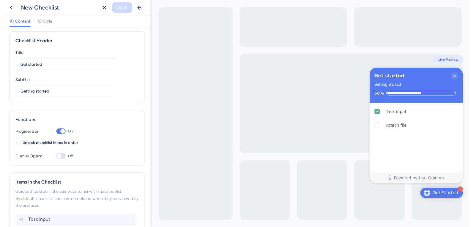
scroll to position [0, 0]
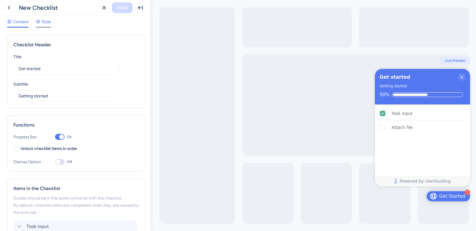
click at [50, 25] on div "Style" at bounding box center [43, 23] width 15 height 10
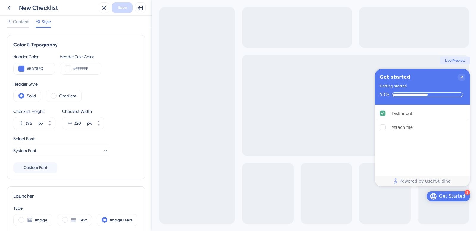
click at [11, 7] on icon at bounding box center [8, 7] width 7 height 7
click at [10, 7] on html "Back New Checklist Close Save Full Screen Preview Content Style Color & Typogra…" at bounding box center [238, 115] width 476 height 231
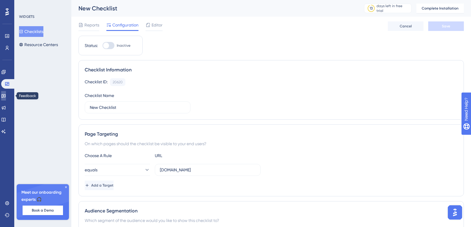
click at [5, 95] on icon at bounding box center [3, 95] width 5 height 5
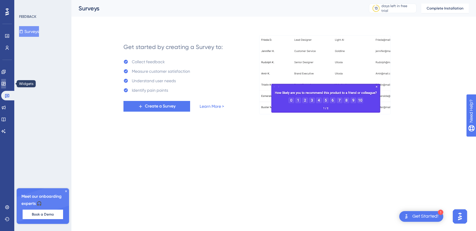
click at [6, 82] on icon at bounding box center [3, 83] width 5 height 5
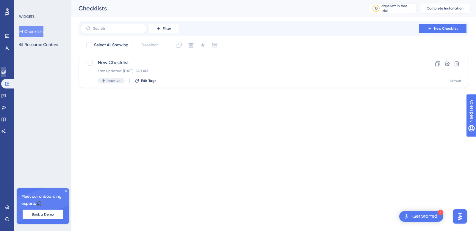
click at [6, 70] on icon at bounding box center [3, 72] width 5 height 5
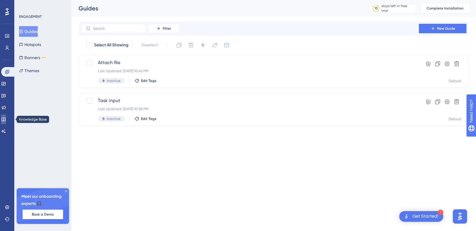
click at [5, 120] on icon at bounding box center [3, 120] width 4 height 4
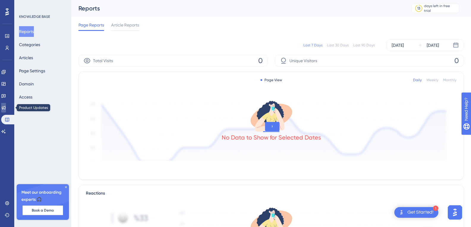
click at [6, 106] on icon at bounding box center [4, 108] width 4 height 4
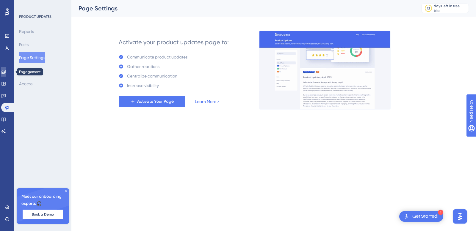
click at [5, 70] on icon at bounding box center [3, 72] width 5 height 5
